Goal: Task Accomplishment & Management: Use online tool/utility

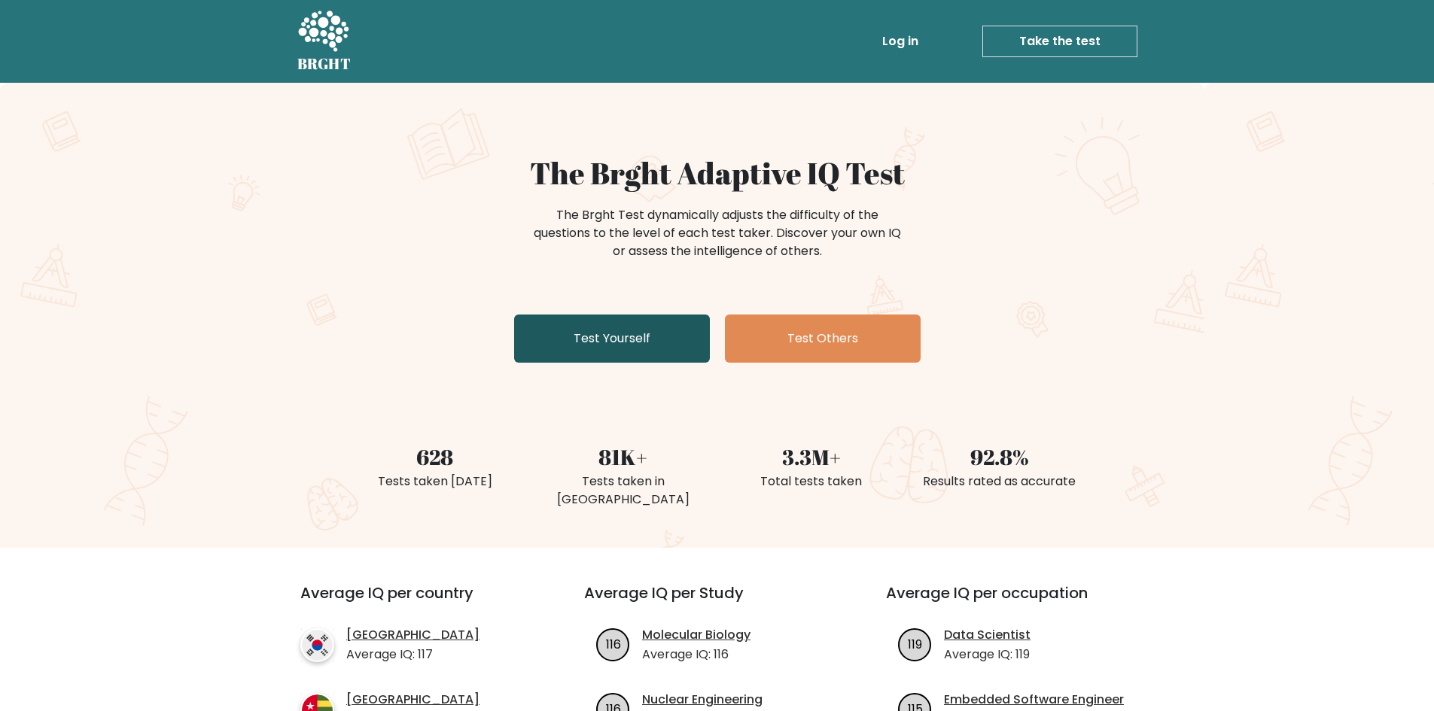
click at [619, 342] on link "Test Yourself" at bounding box center [612, 339] width 196 height 48
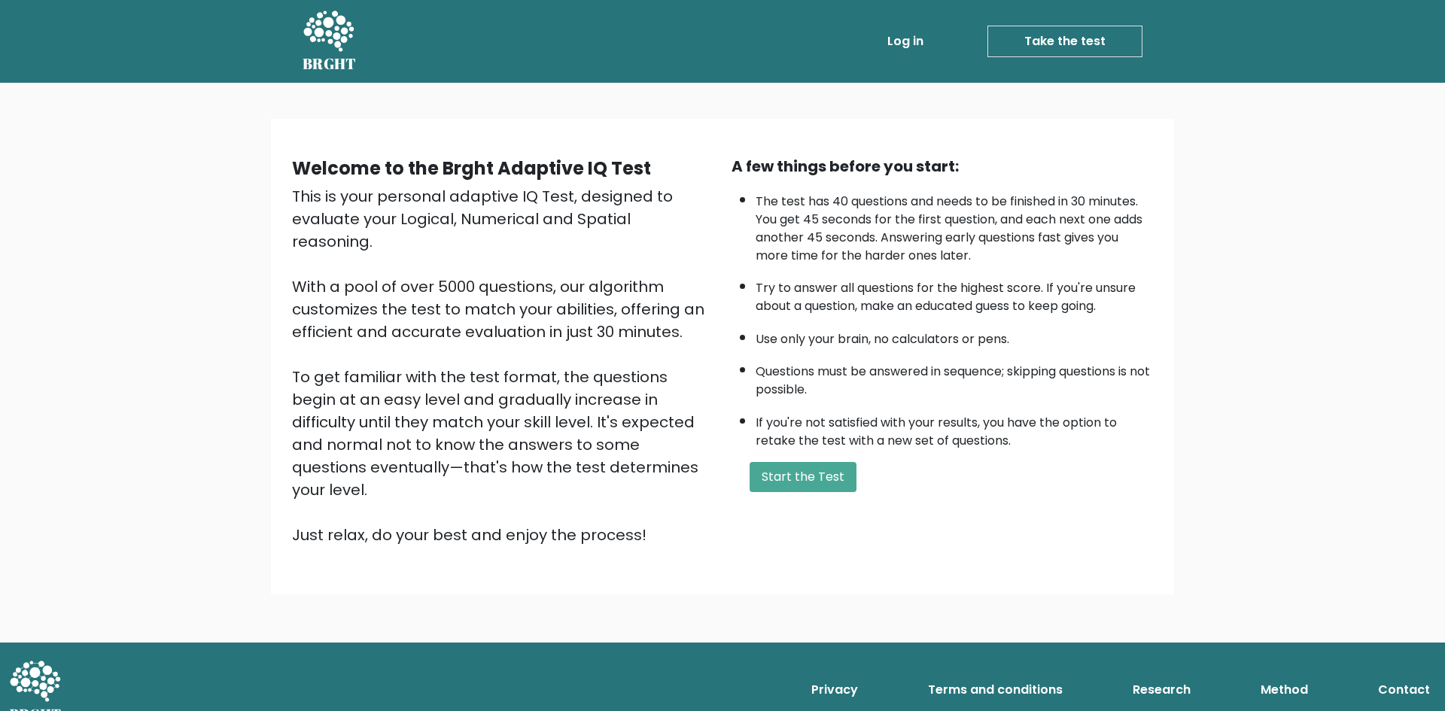
drag, startPoint x: 832, startPoint y: 485, endPoint x: 972, endPoint y: 569, distance: 163.4
click at [973, 569] on div "Welcome to the Brght Adaptive IQ Test This is your personal adaptive IQ Test, d…" at bounding box center [722, 363] width 1445 height 560
drag, startPoint x: 830, startPoint y: 196, endPoint x: 884, endPoint y: 211, distance: 55.3
click at [883, 200] on li "The test has 40 questions and needs to be finished in 30 minutes. You get 45 se…" at bounding box center [954, 225] width 397 height 80
drag, startPoint x: 859, startPoint y: 279, endPoint x: 858, endPoint y: 348, distance: 69.3
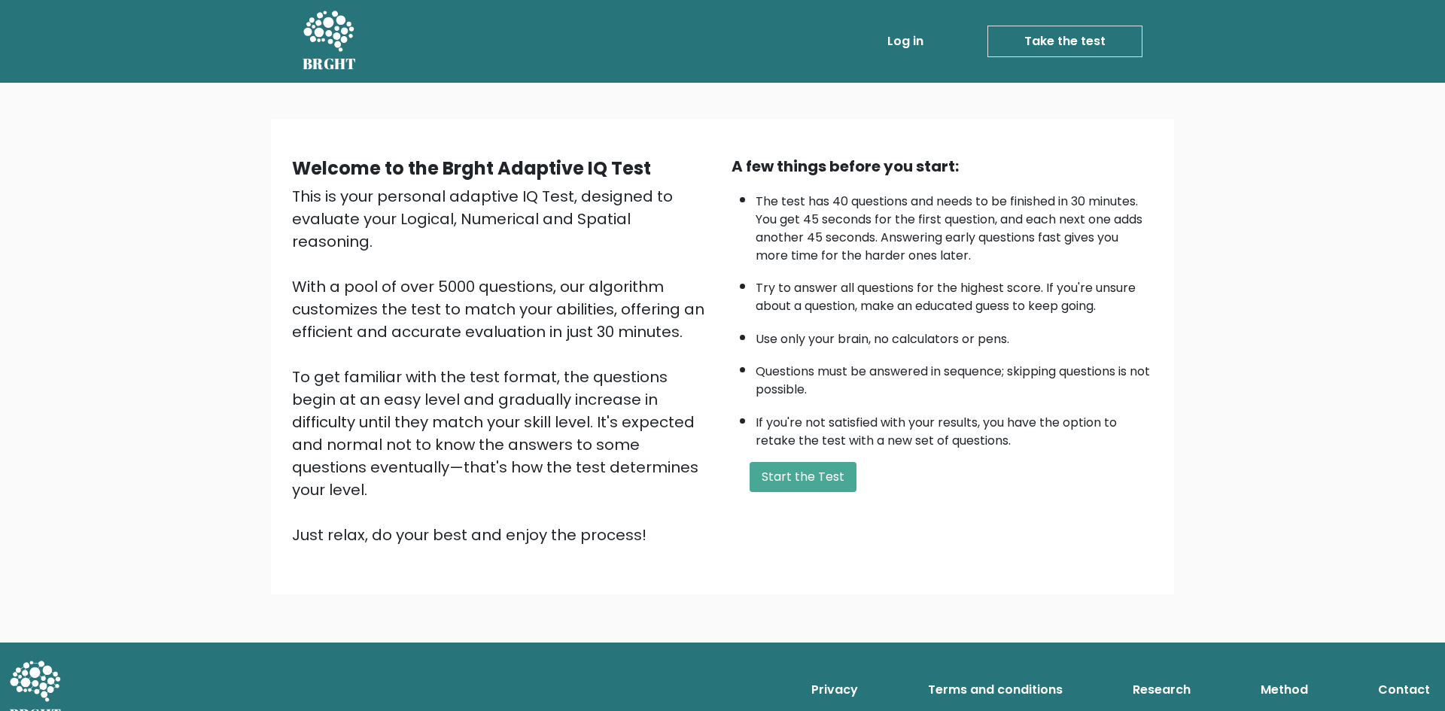
click at [859, 291] on li "Try to answer all questions for the highest score. If you're unsure about a que…" at bounding box center [954, 294] width 397 height 44
click at [918, 367] on li "Questions must be answered in sequence; skipping questions is not possible." at bounding box center [954, 377] width 397 height 44
click at [921, 382] on li "Questions must be answered in sequence; skipping questions is not possible." at bounding box center [954, 377] width 397 height 44
